Goal: Transaction & Acquisition: Subscribe to service/newsletter

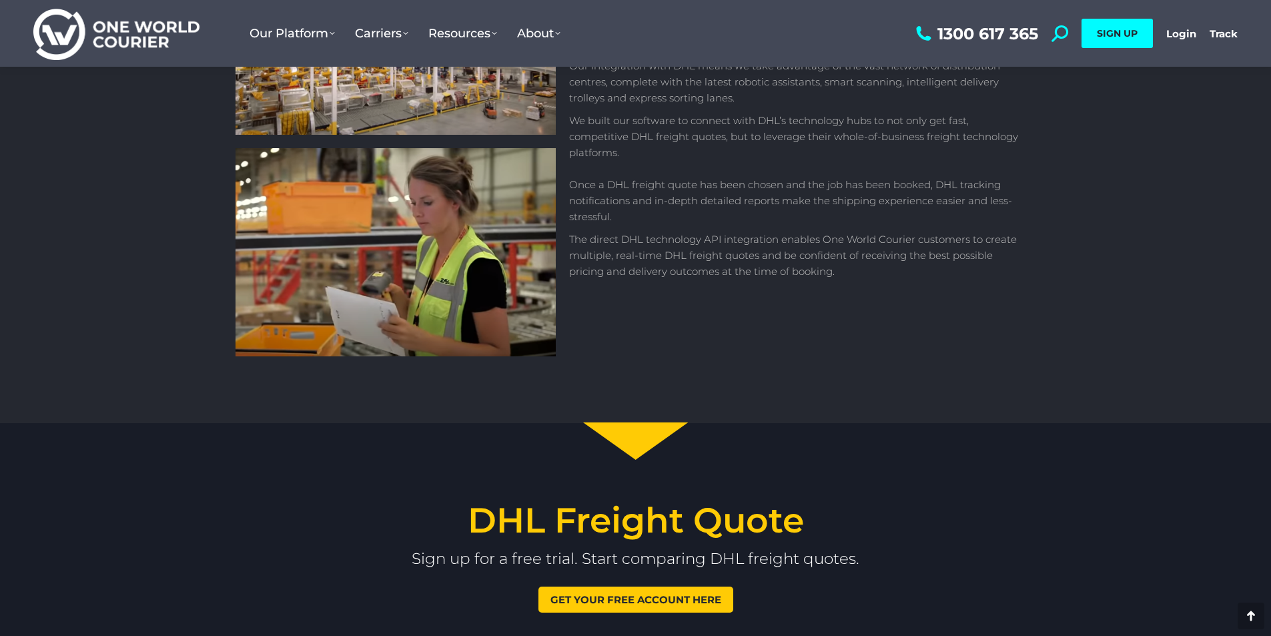
scroll to position [1301, 0]
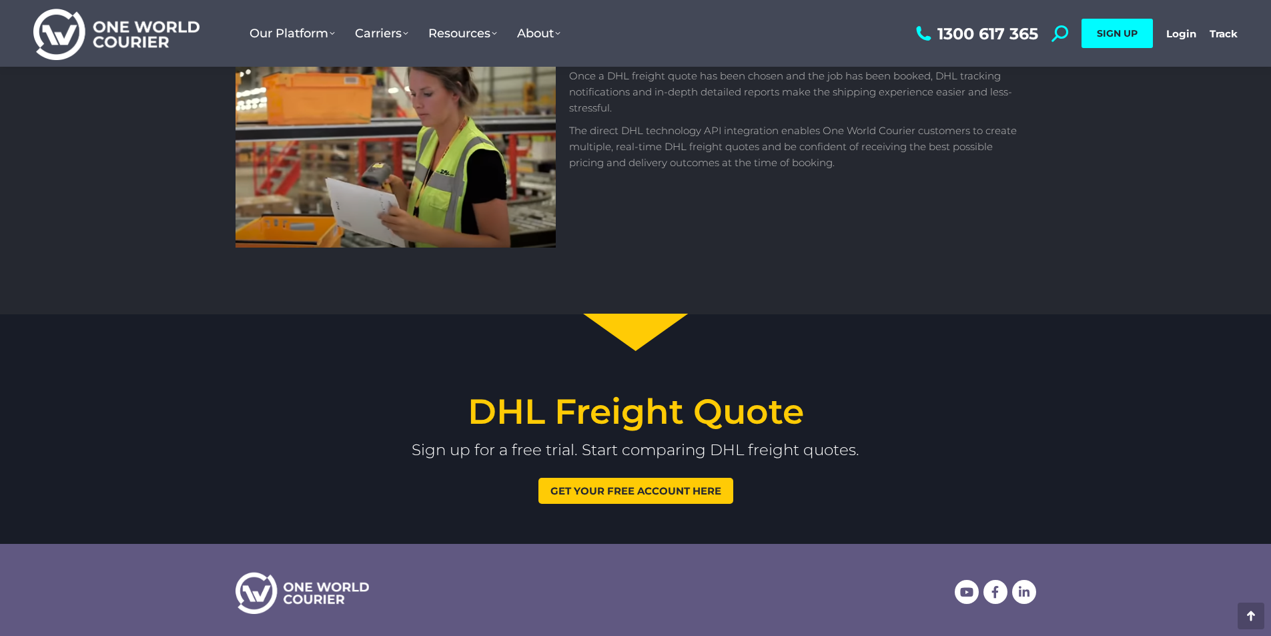
click at [606, 487] on span "Get your free account here" at bounding box center [635, 491] width 171 height 10
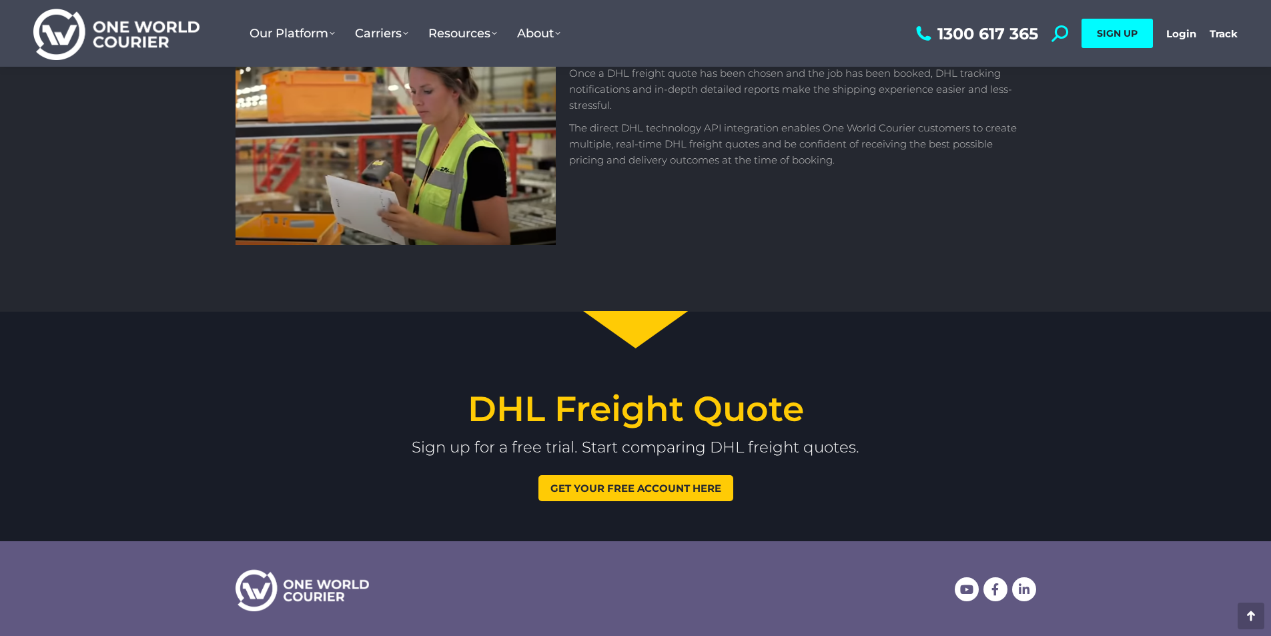
scroll to position [1301, 0]
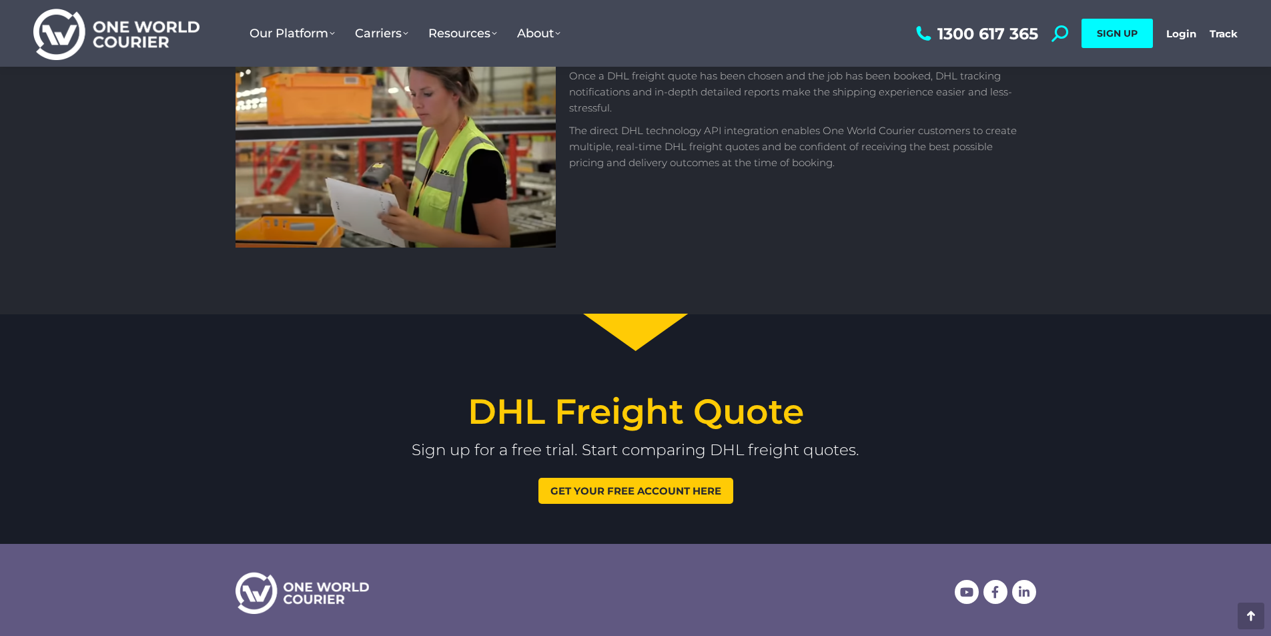
click at [653, 492] on span "Get your free account here" at bounding box center [635, 491] width 171 height 10
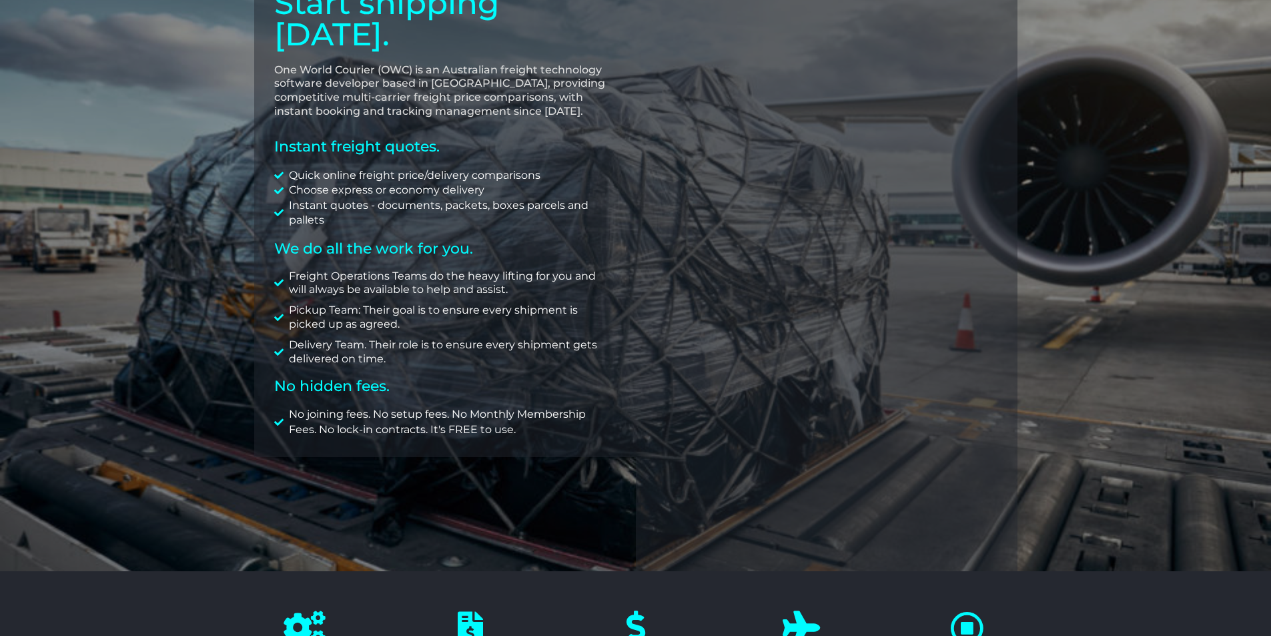
scroll to position [183, 0]
